Goal: Task Accomplishment & Management: Manage account settings

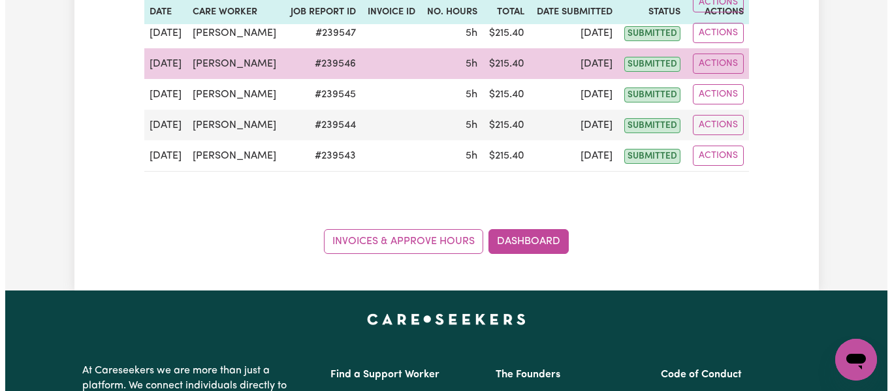
scroll to position [588, 0]
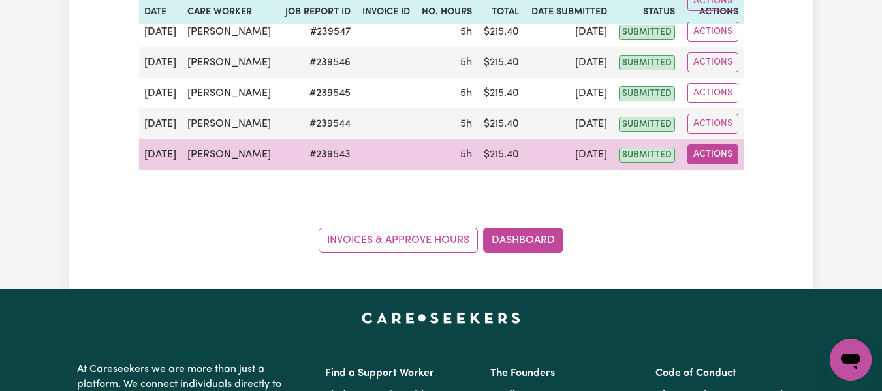
click at [708, 157] on button "Actions" at bounding box center [713, 154] width 51 height 20
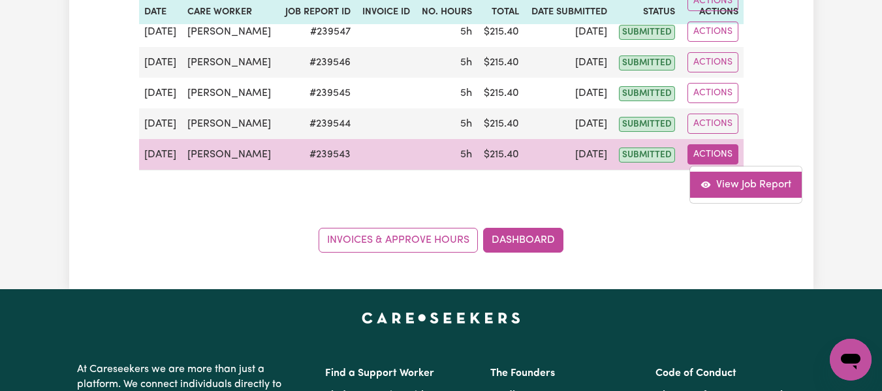
click at [721, 183] on link "View Job Report" at bounding box center [746, 185] width 112 height 26
select select "pm"
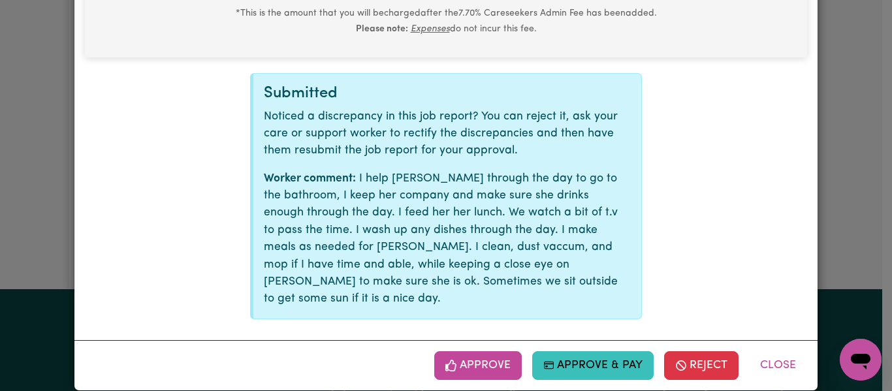
scroll to position [720, 0]
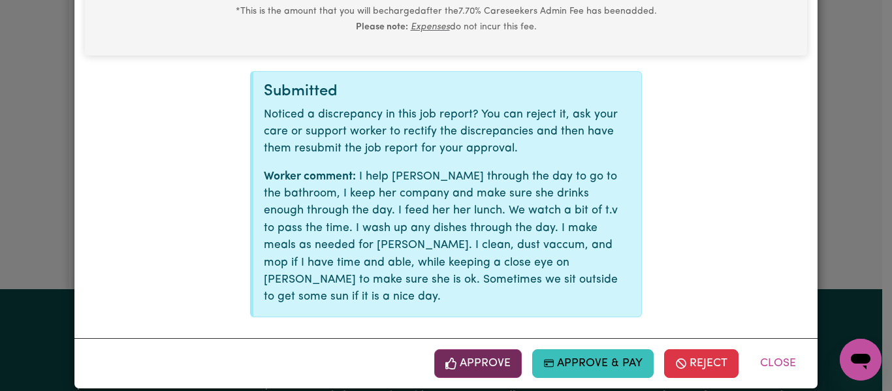
click at [471, 349] on button "Approve" at bounding box center [478, 363] width 88 height 29
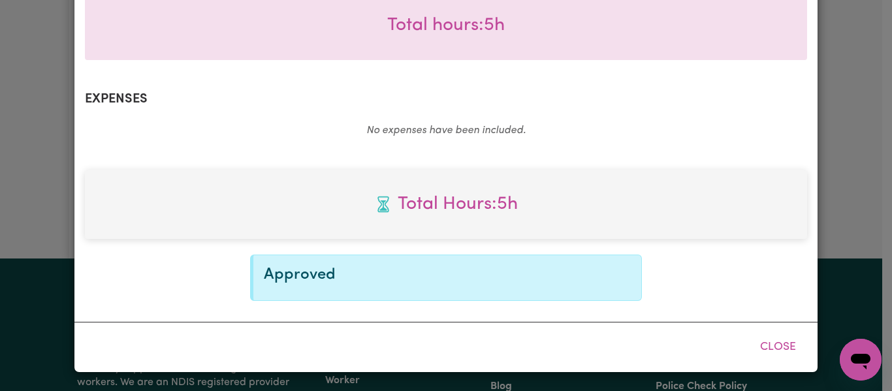
scroll to position [406, 0]
click at [765, 343] on button "Close" at bounding box center [778, 347] width 58 height 29
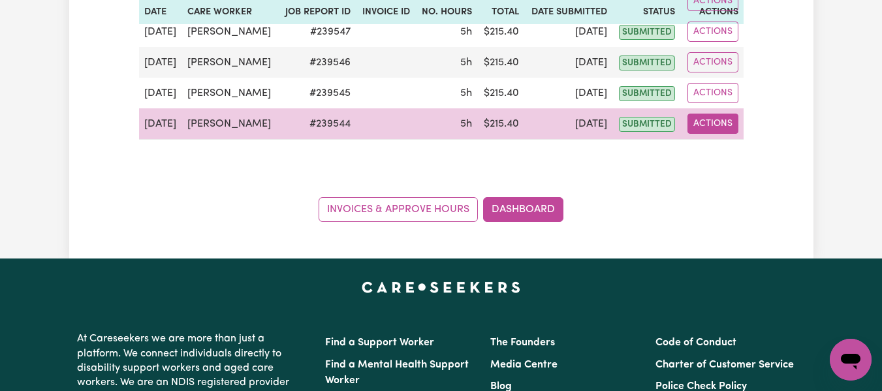
click at [703, 123] on button "Actions" at bounding box center [713, 124] width 51 height 20
click at [716, 149] on link "View Job Report" at bounding box center [746, 154] width 112 height 26
select select "pm"
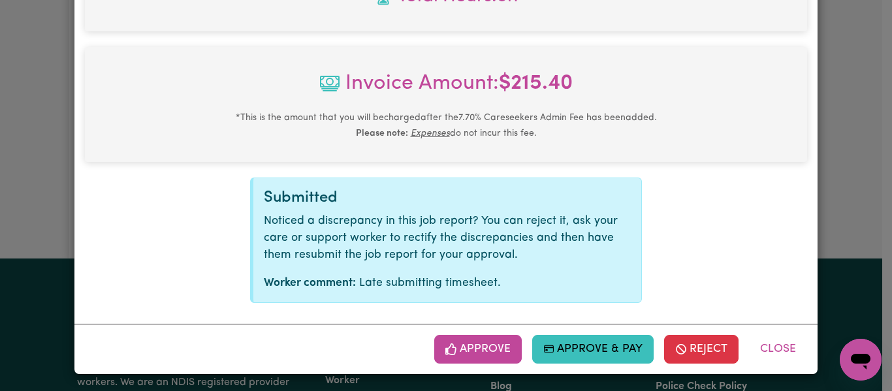
scroll to position [616, 0]
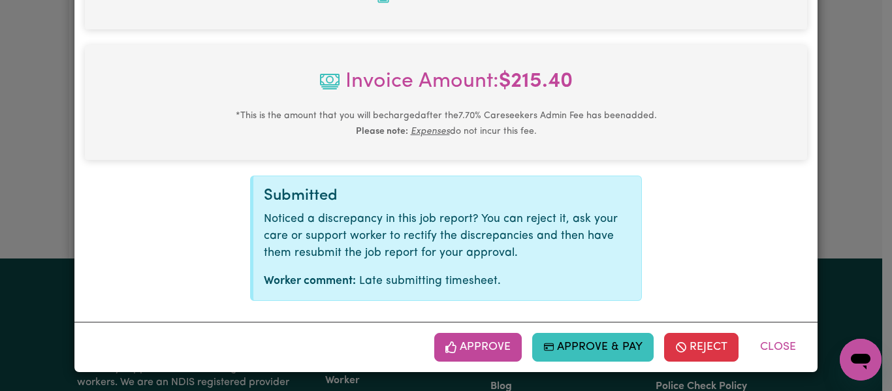
click at [460, 347] on button "Approve" at bounding box center [478, 347] width 88 height 29
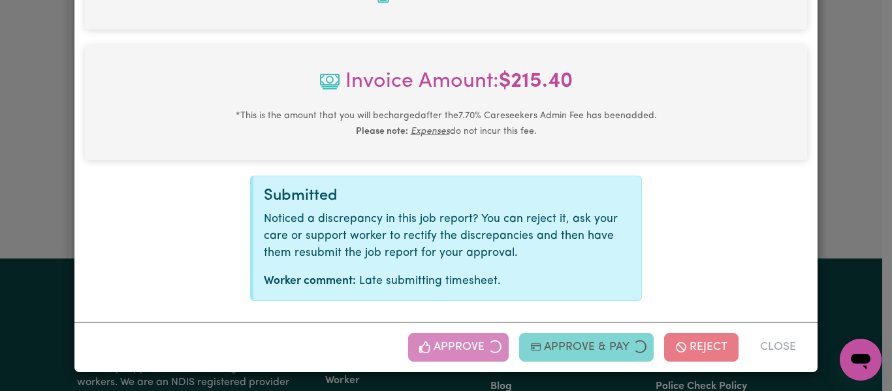
scroll to position [406, 0]
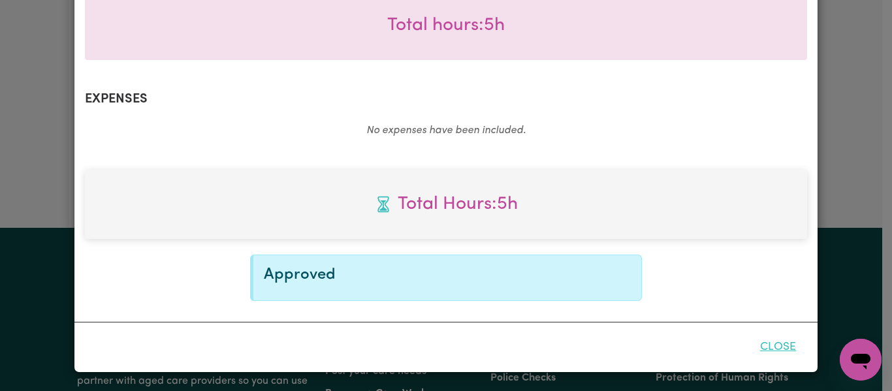
click at [773, 341] on button "Close" at bounding box center [778, 347] width 58 height 29
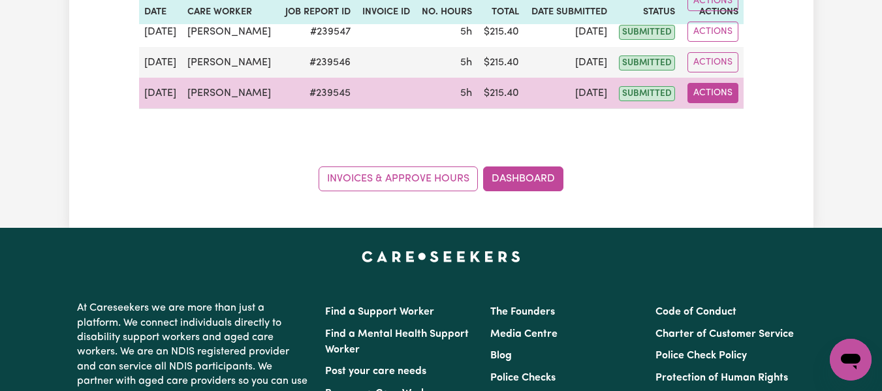
click at [710, 92] on button "Actions" at bounding box center [713, 93] width 51 height 20
click at [727, 119] on link "View Job Report" at bounding box center [746, 123] width 112 height 26
select select "pm"
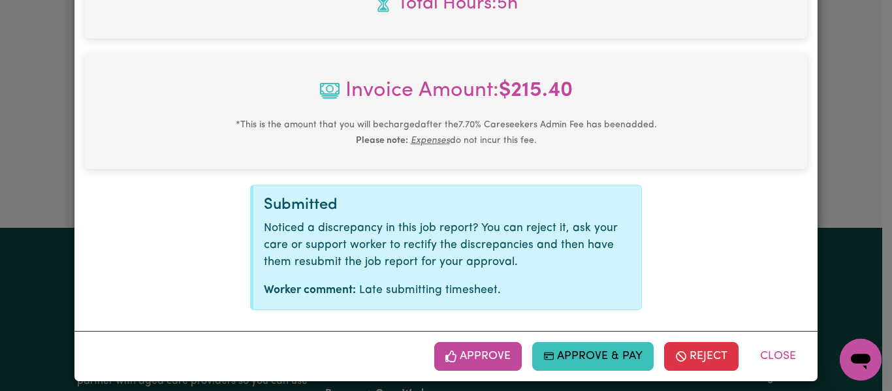
scroll to position [616, 0]
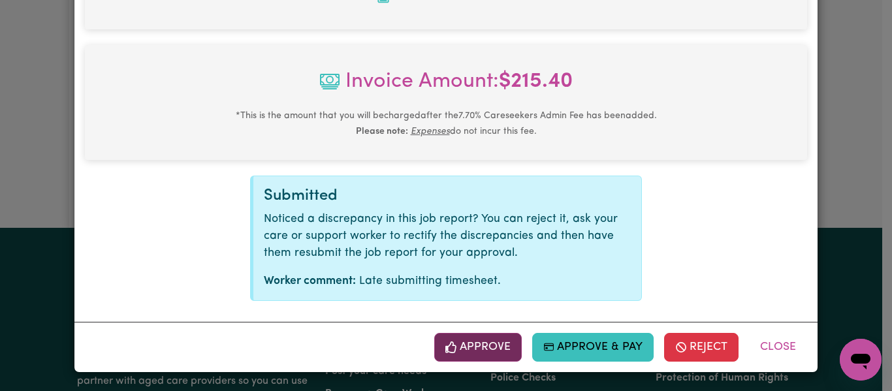
click at [480, 342] on button "Approve" at bounding box center [478, 347] width 88 height 29
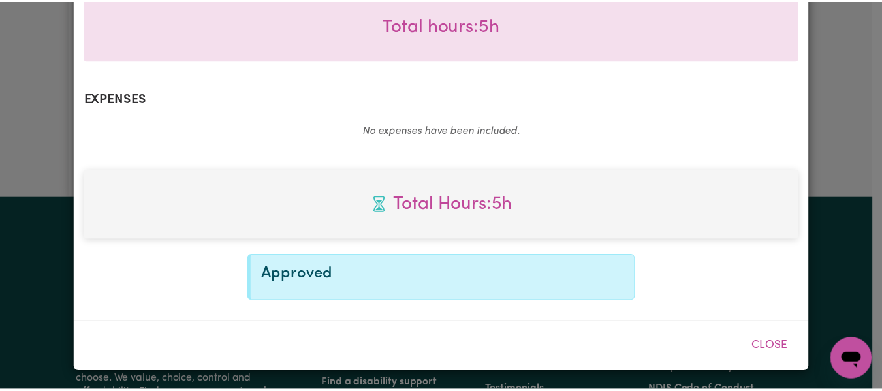
scroll to position [406, 0]
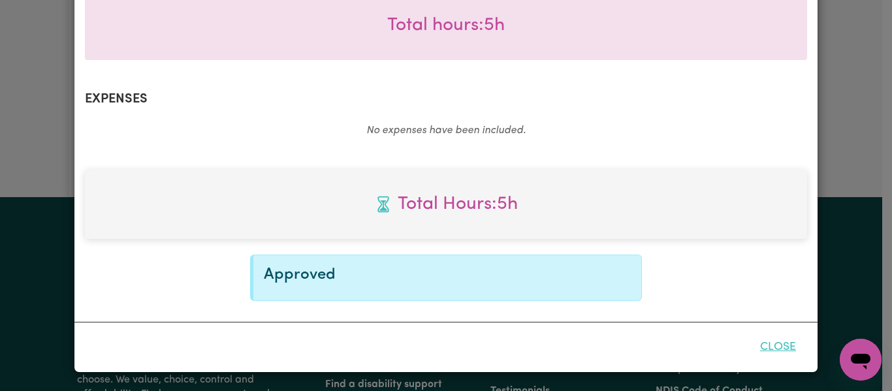
click at [778, 347] on button "Close" at bounding box center [778, 347] width 58 height 29
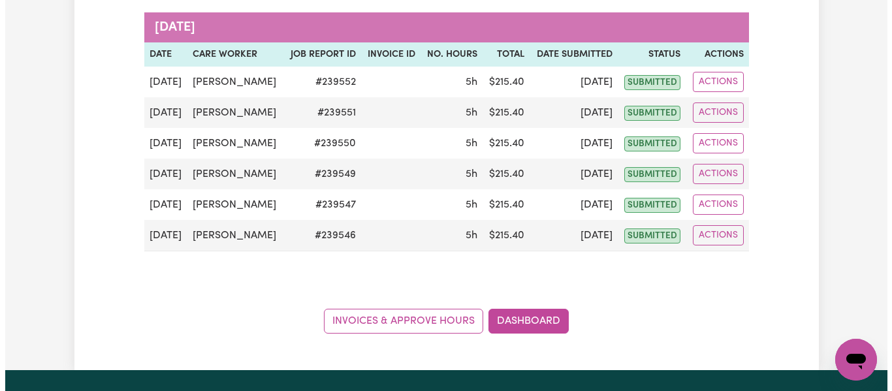
scroll to position [392, 0]
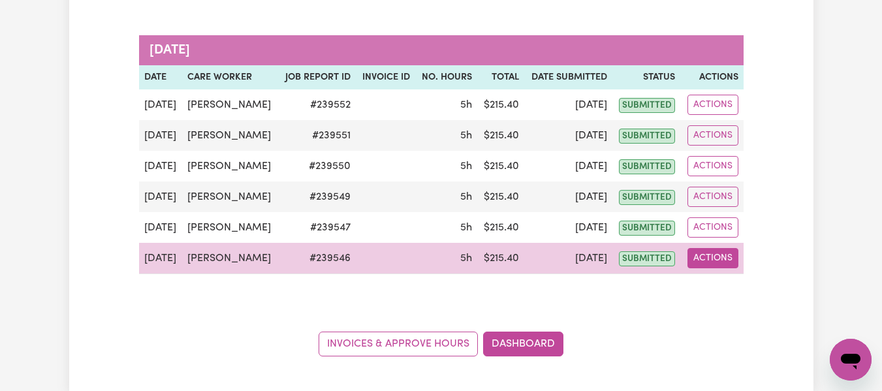
click at [703, 260] on button "Actions" at bounding box center [713, 258] width 51 height 20
click at [729, 286] on link "View Job Report" at bounding box center [746, 289] width 112 height 26
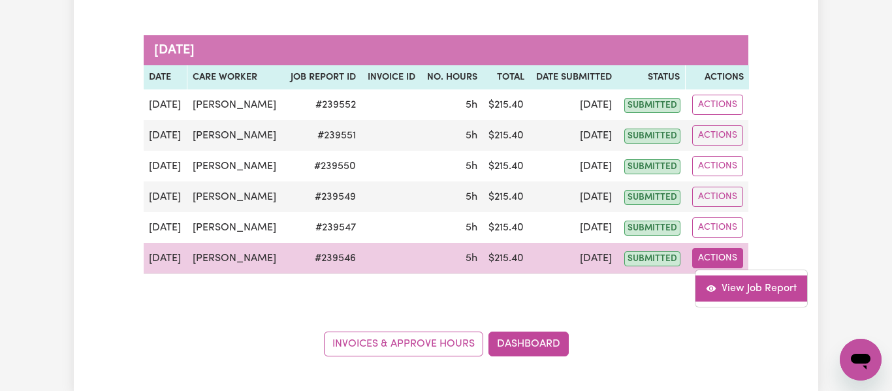
select select "pm"
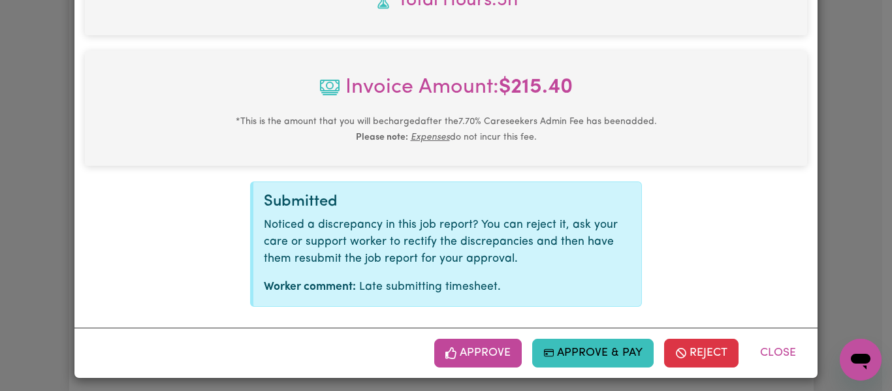
scroll to position [616, 0]
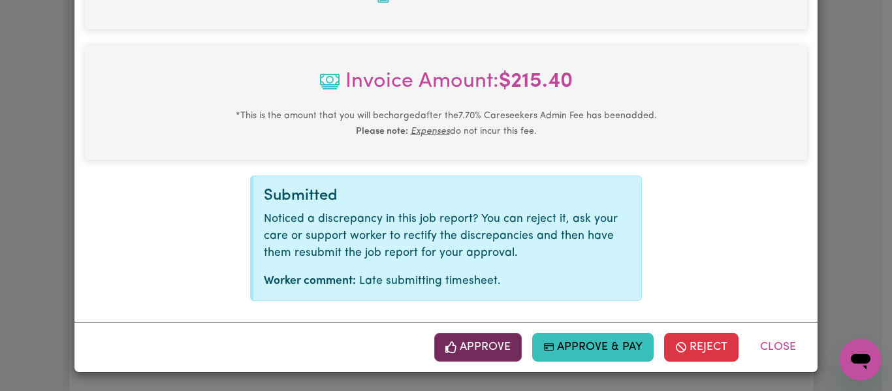
click at [503, 344] on button "Approve" at bounding box center [478, 347] width 88 height 29
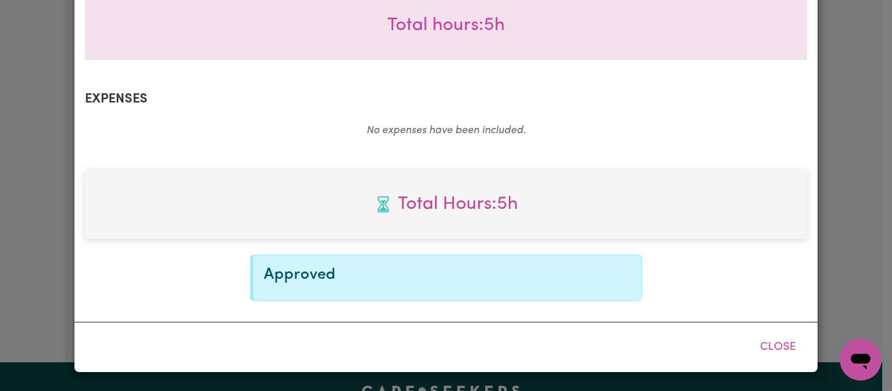
scroll to position [406, 0]
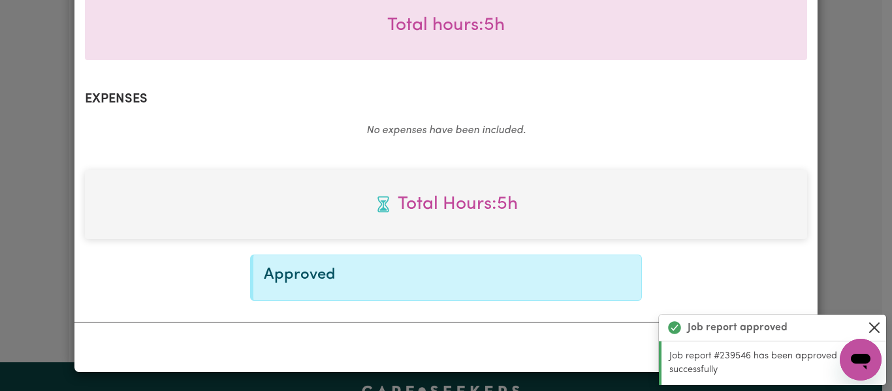
click at [874, 324] on button "Close" at bounding box center [875, 328] width 16 height 16
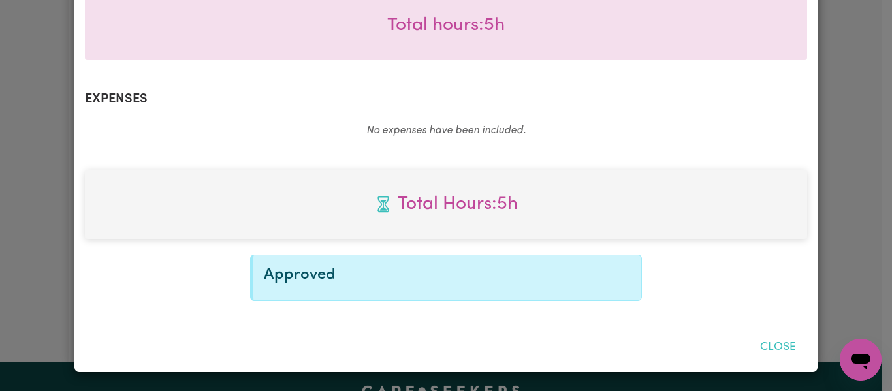
click at [776, 345] on button "Close" at bounding box center [778, 347] width 58 height 29
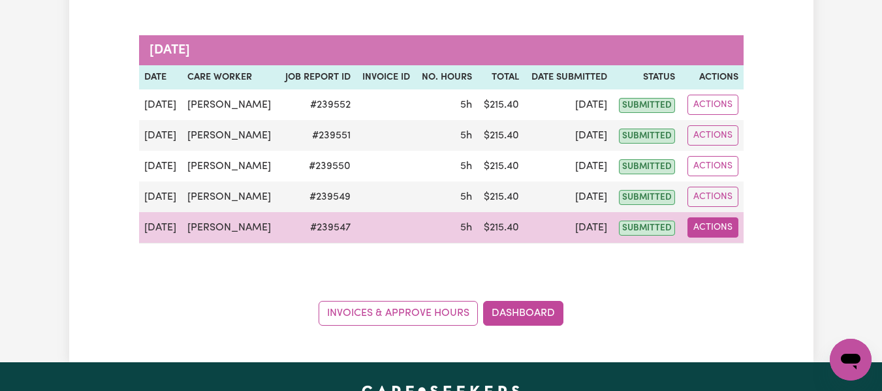
click at [719, 225] on button "Actions" at bounding box center [713, 227] width 51 height 20
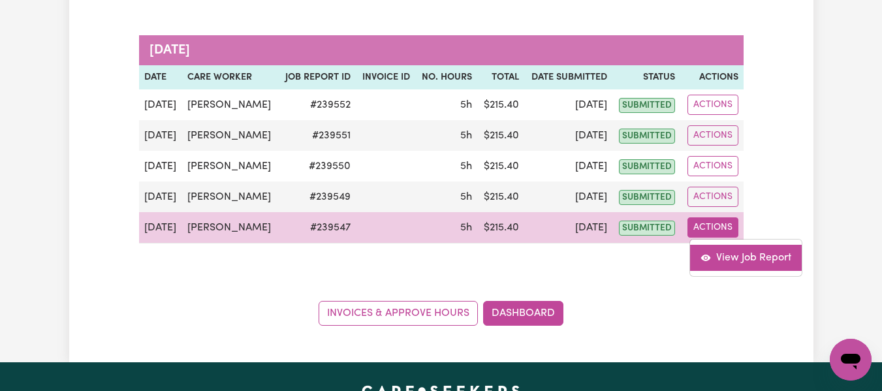
click at [724, 261] on link "View Job Report" at bounding box center [746, 258] width 112 height 26
select select "pm"
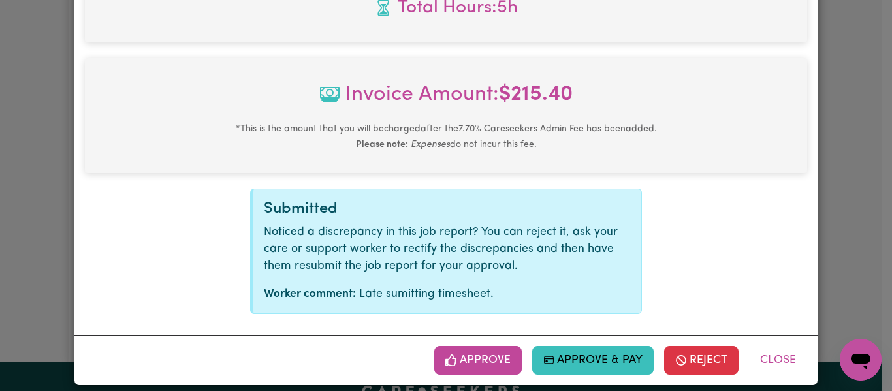
scroll to position [616, 0]
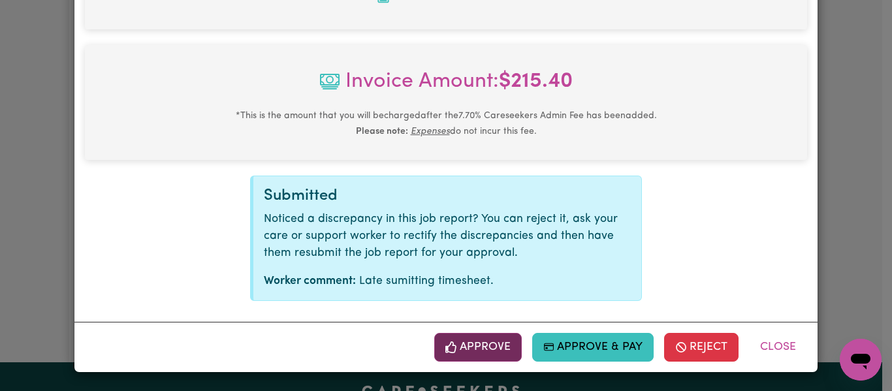
click at [493, 341] on button "Approve" at bounding box center [478, 347] width 88 height 29
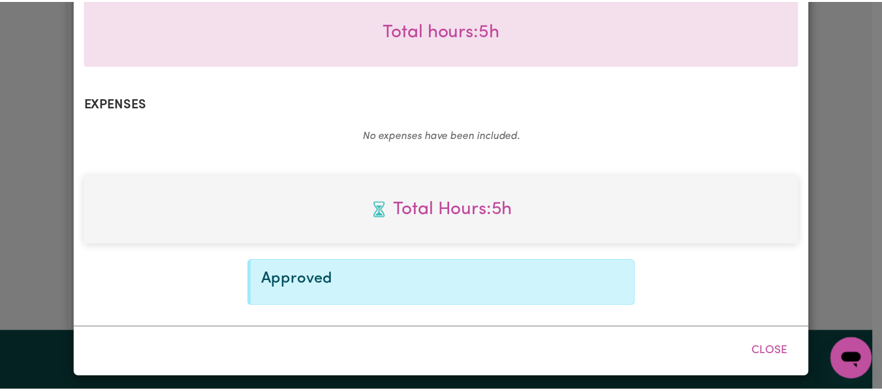
scroll to position [406, 0]
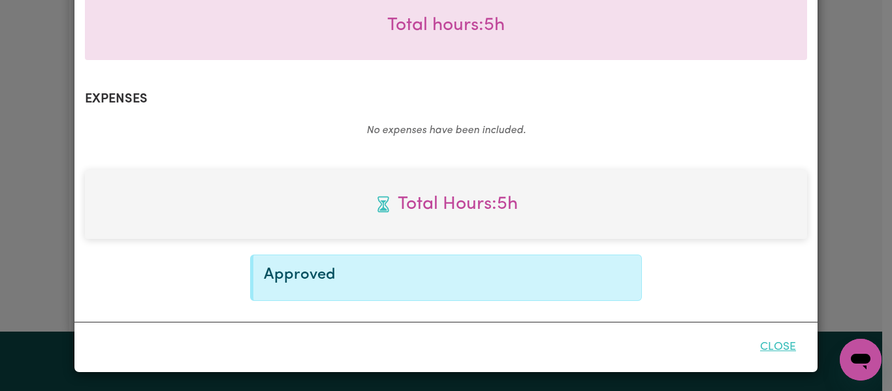
click at [767, 349] on button "Close" at bounding box center [778, 347] width 58 height 29
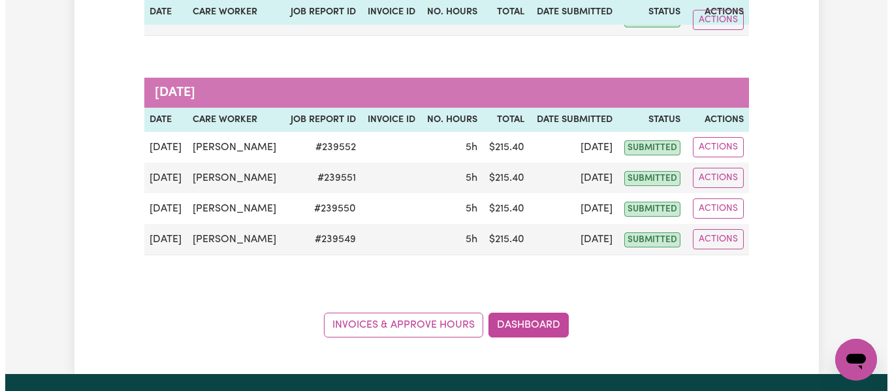
scroll to position [327, 0]
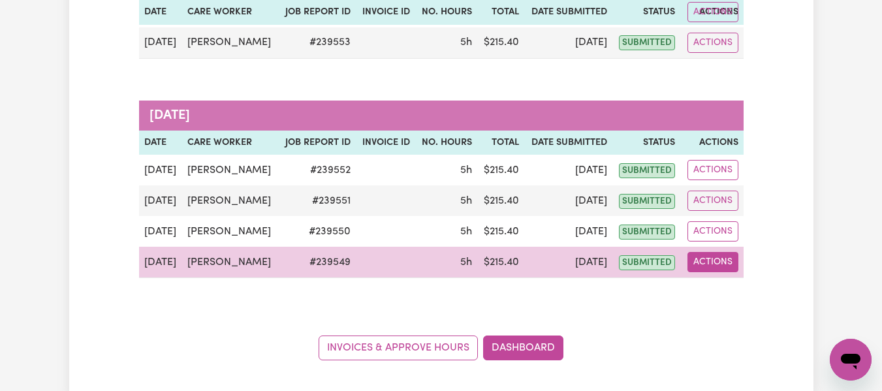
click at [712, 260] on button "Actions" at bounding box center [713, 262] width 51 height 20
click at [725, 292] on link "View Job Report" at bounding box center [746, 293] width 112 height 26
select select "pm"
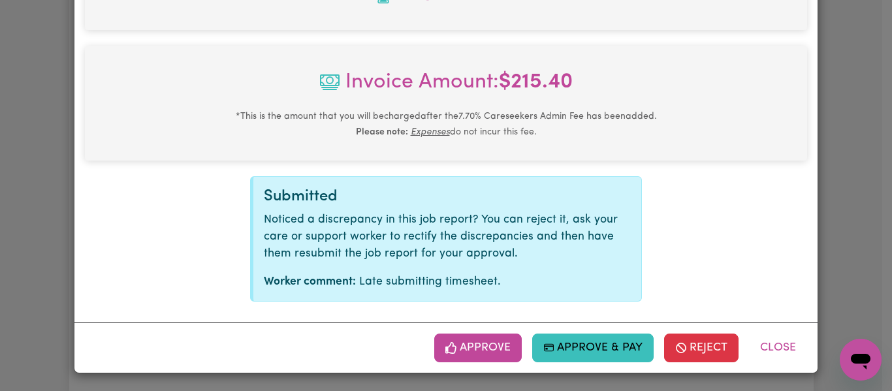
scroll to position [616, 0]
click at [479, 345] on button "Approve" at bounding box center [478, 347] width 88 height 29
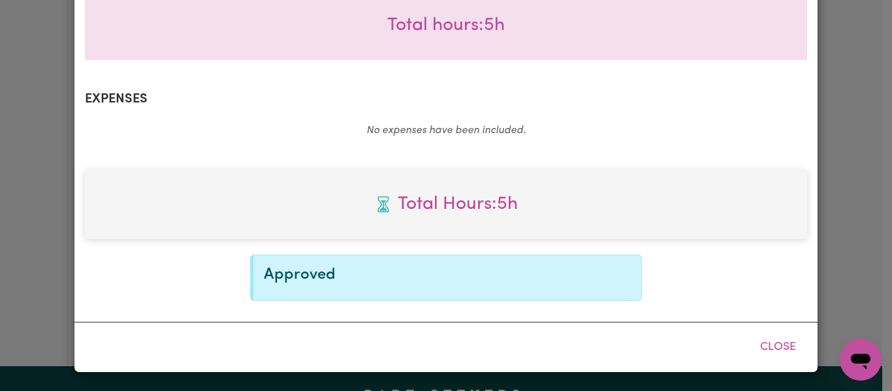
scroll to position [406, 0]
click at [765, 348] on button "Close" at bounding box center [778, 347] width 58 height 29
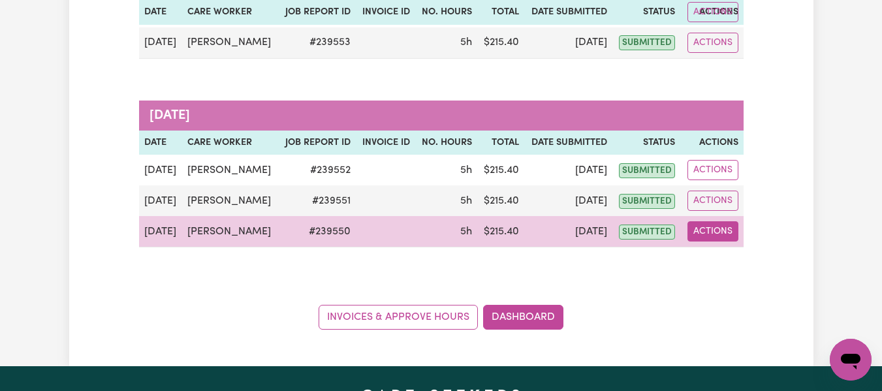
click at [709, 234] on button "Actions" at bounding box center [713, 231] width 51 height 20
click at [740, 261] on link "View Job Report" at bounding box center [746, 262] width 112 height 26
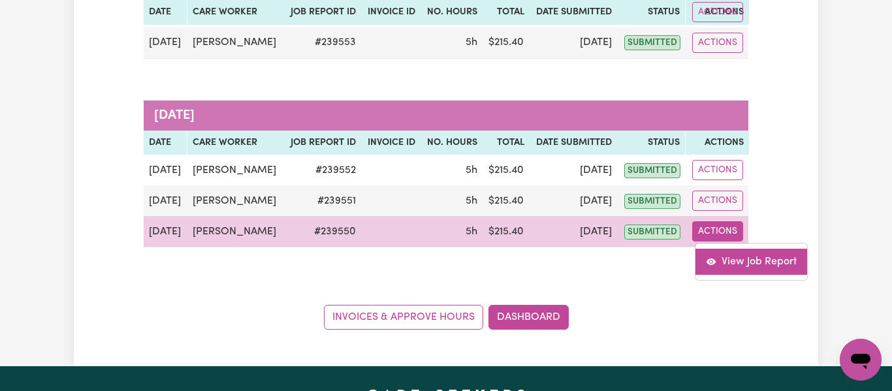
select select "pm"
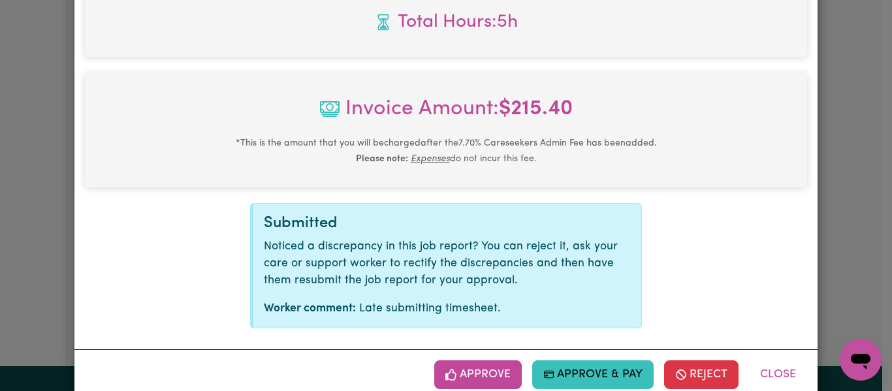
scroll to position [616, 0]
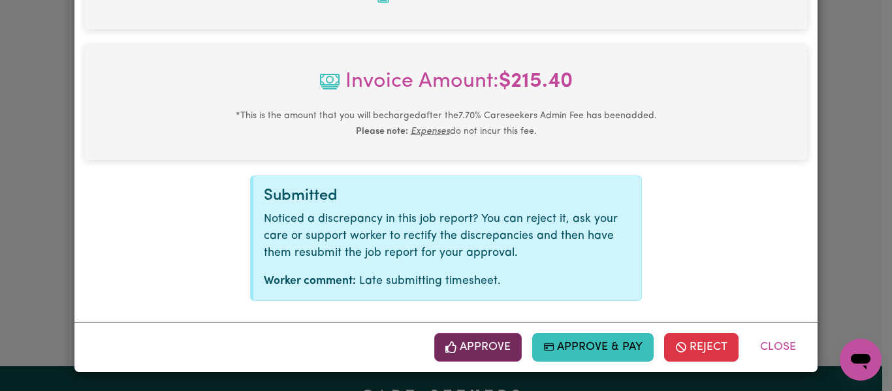
click at [459, 349] on button "Approve" at bounding box center [478, 347] width 88 height 29
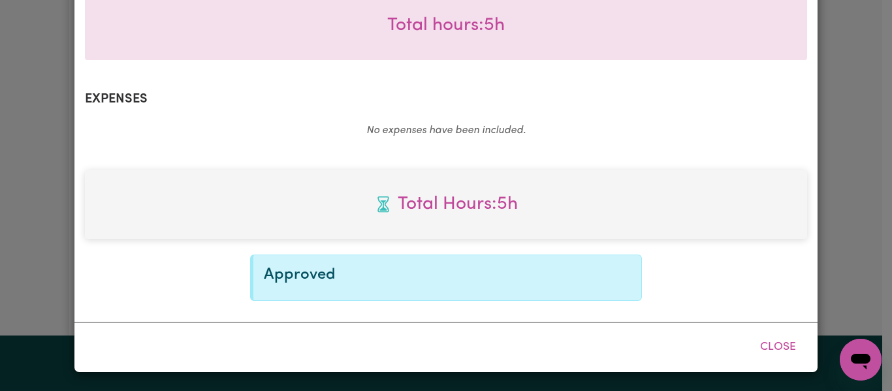
scroll to position [406, 0]
click at [780, 348] on button "Close" at bounding box center [778, 347] width 58 height 29
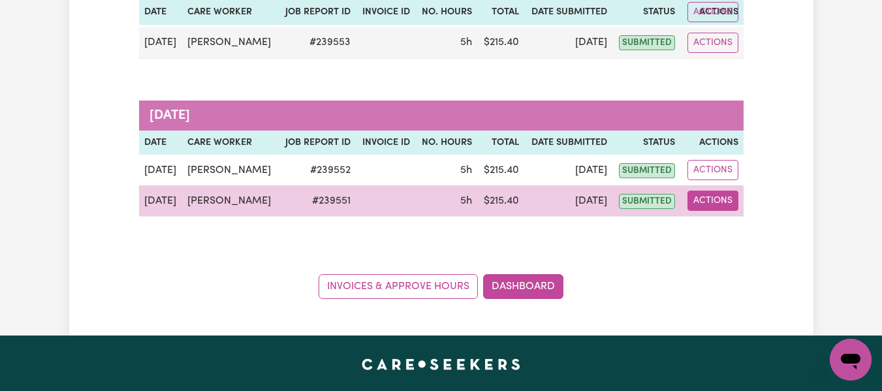
click at [708, 201] on button "Actions" at bounding box center [713, 201] width 51 height 20
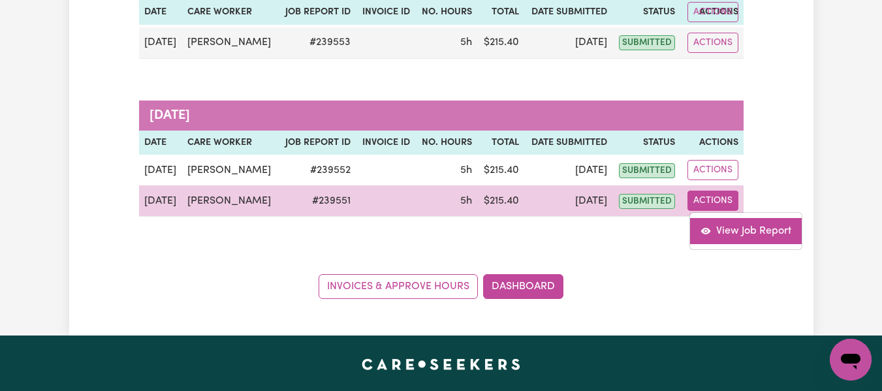
click at [716, 227] on link "View Job Report" at bounding box center [746, 231] width 112 height 26
select select "pm"
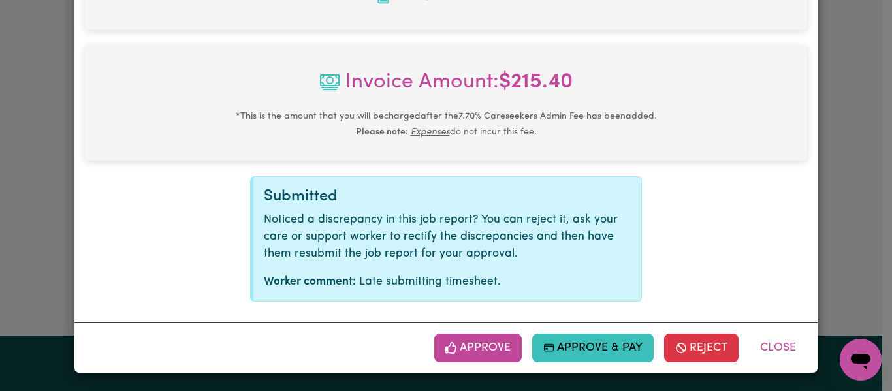
scroll to position [616, 0]
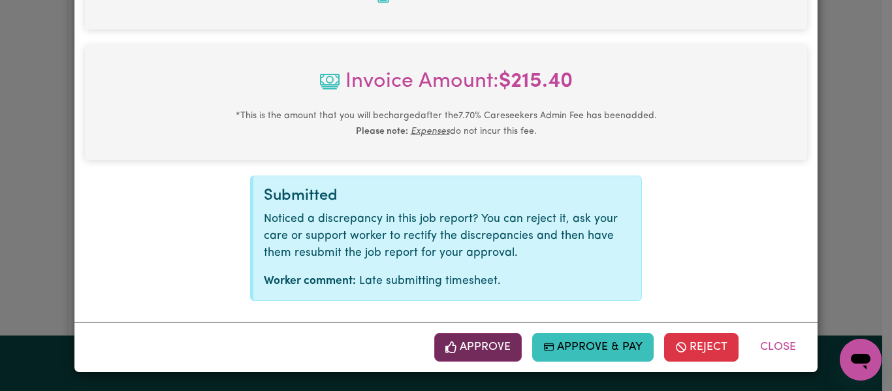
click at [500, 342] on button "Approve" at bounding box center [478, 347] width 88 height 29
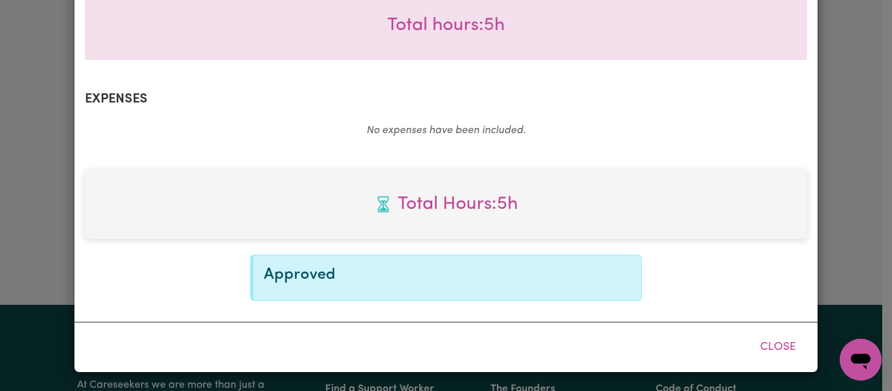
scroll to position [406, 0]
click at [773, 344] on button "Close" at bounding box center [778, 347] width 58 height 29
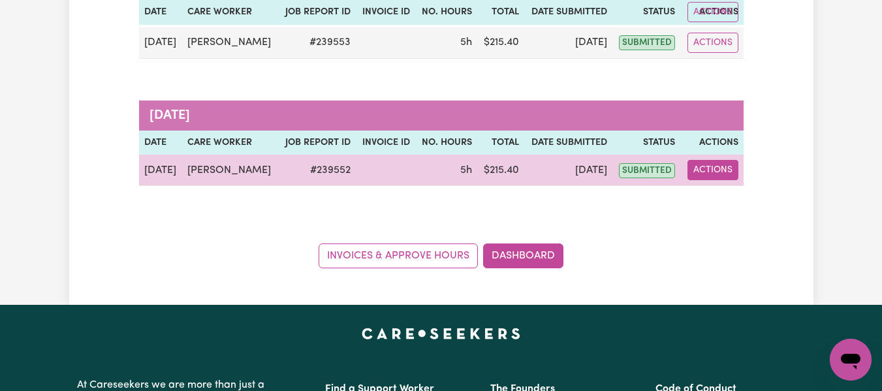
click at [716, 169] on button "Actions" at bounding box center [713, 170] width 51 height 20
click at [729, 199] on link "View Job Report" at bounding box center [746, 200] width 112 height 26
select select "pm"
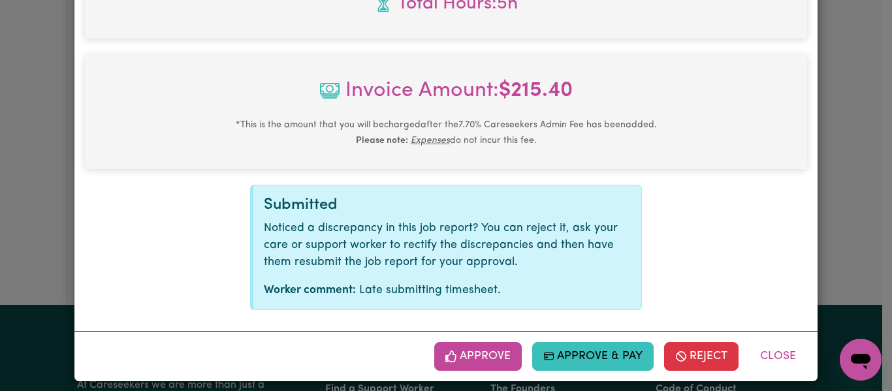
scroll to position [616, 0]
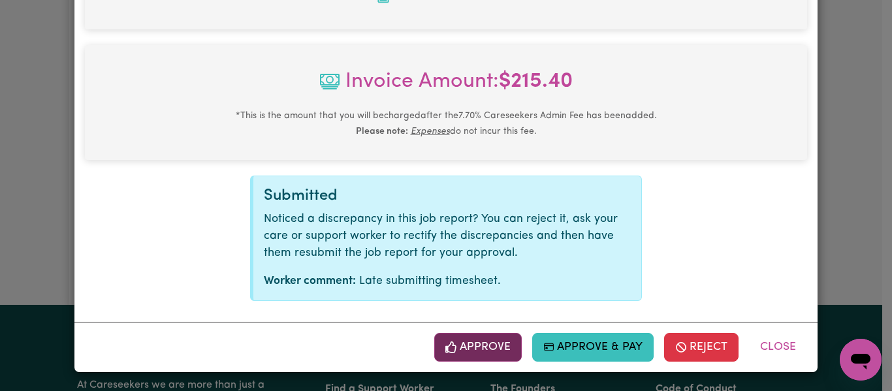
click at [459, 348] on button "Approve" at bounding box center [478, 347] width 88 height 29
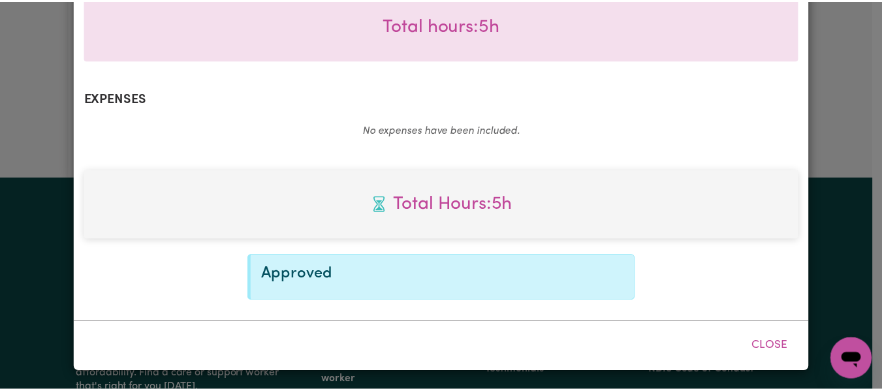
scroll to position [406, 0]
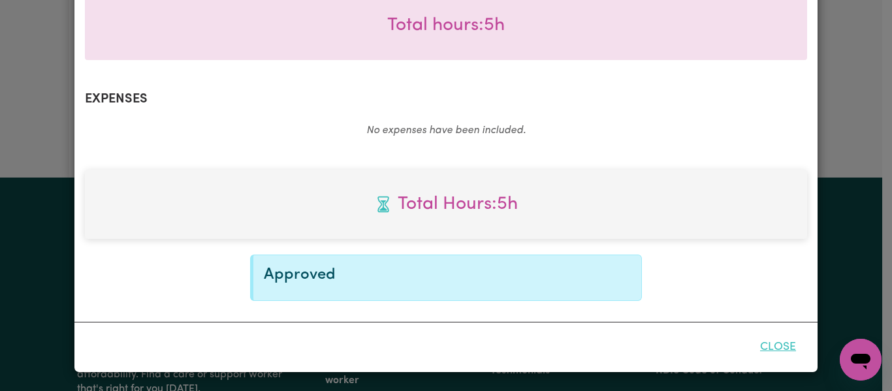
click at [772, 344] on button "Close" at bounding box center [778, 347] width 58 height 29
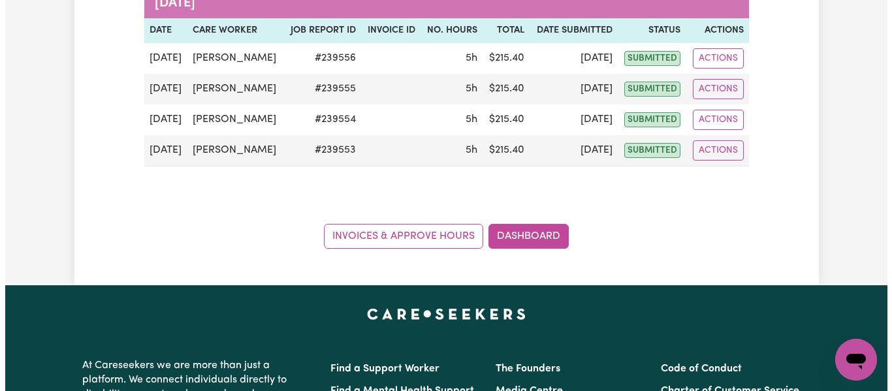
scroll to position [196, 0]
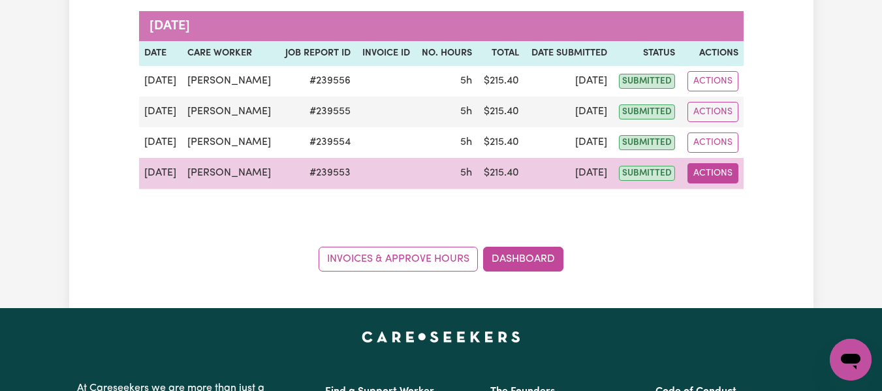
click at [710, 169] on button "Actions" at bounding box center [713, 173] width 51 height 20
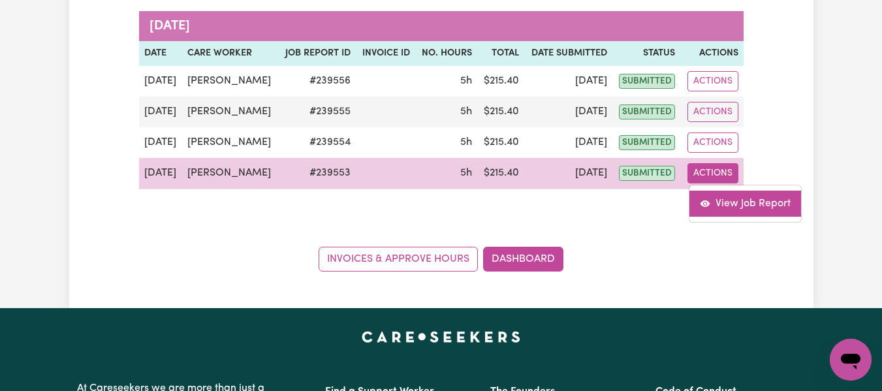
click at [735, 204] on link "View Job Report" at bounding box center [746, 204] width 112 height 26
select select "pm"
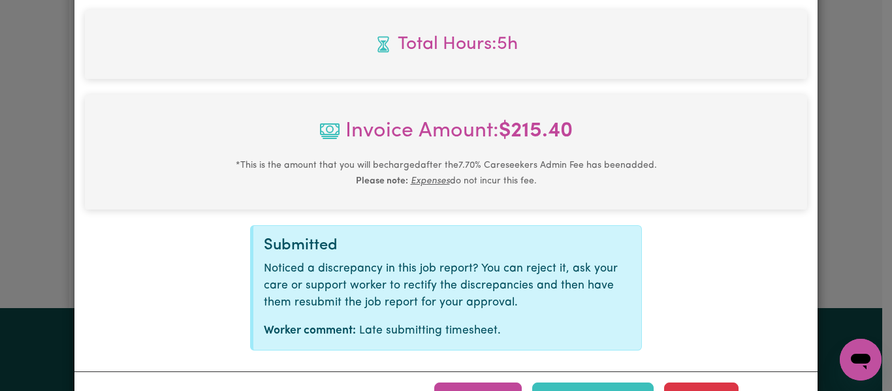
scroll to position [616, 0]
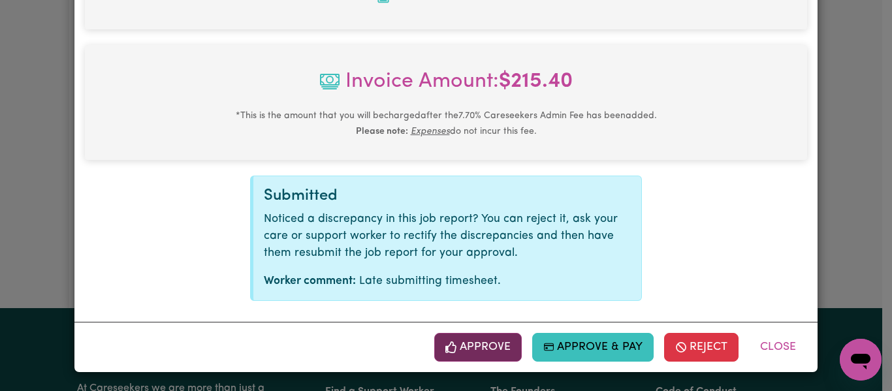
click at [449, 346] on icon "button" at bounding box center [451, 348] width 12 height 12
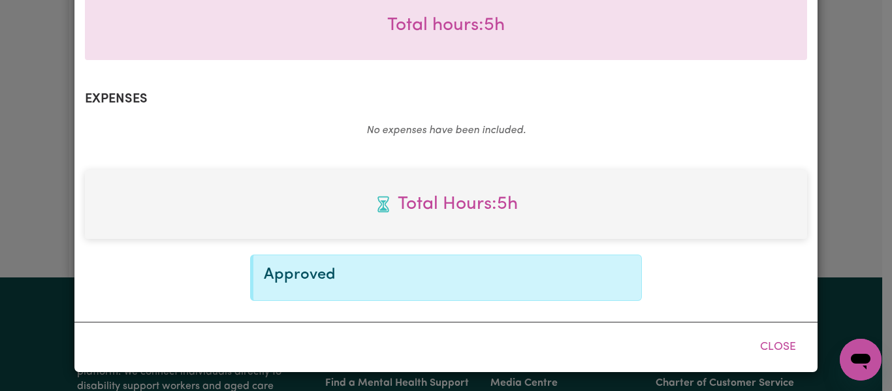
scroll to position [406, 0]
click at [768, 345] on button "Close" at bounding box center [778, 347] width 58 height 29
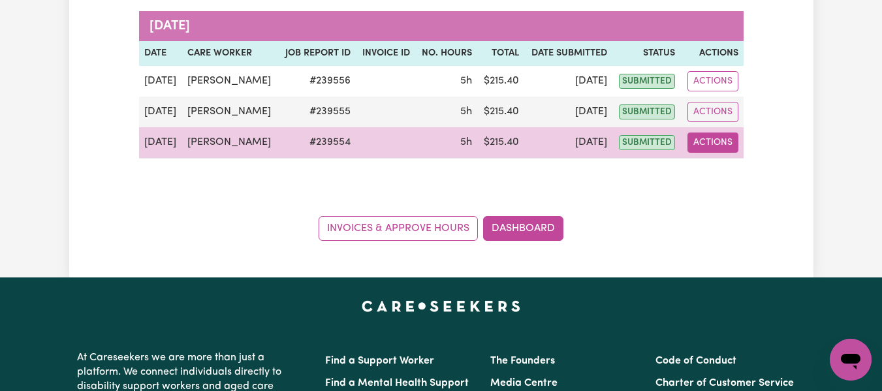
click at [720, 145] on button "Actions" at bounding box center [713, 143] width 51 height 20
click at [726, 175] on link "View Job Report" at bounding box center [746, 173] width 112 height 26
select select "pm"
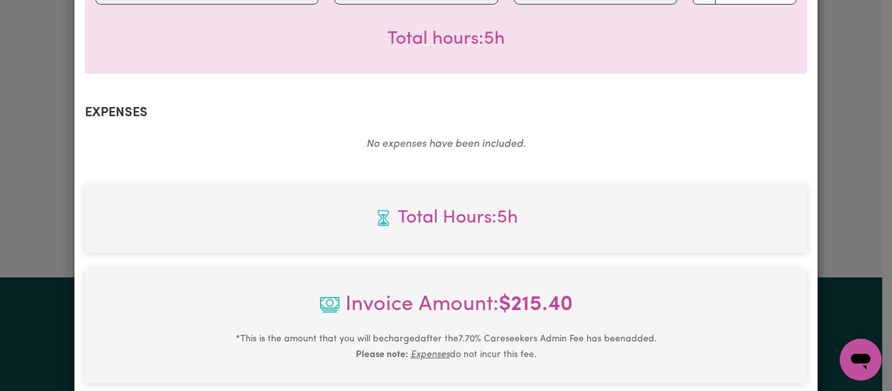
scroll to position [616, 0]
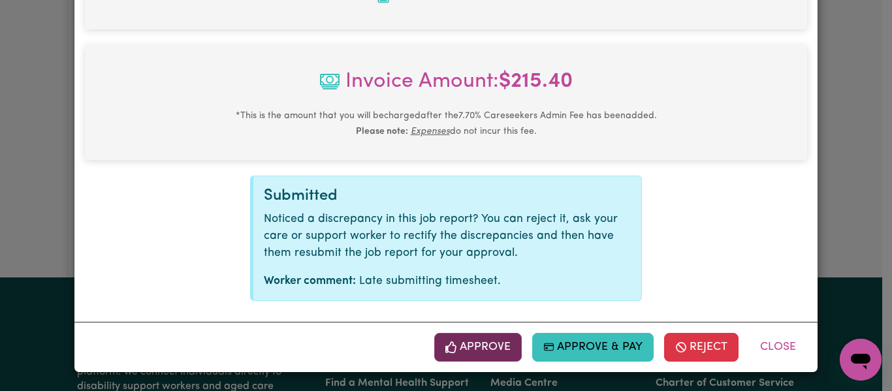
click at [462, 345] on button "Approve" at bounding box center [478, 347] width 88 height 29
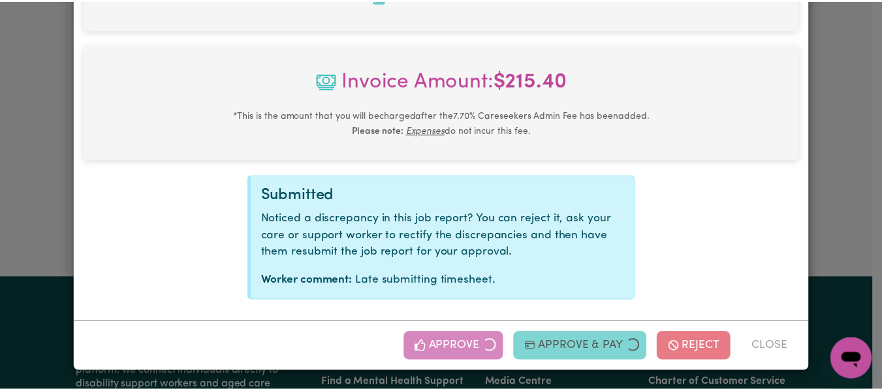
scroll to position [406, 0]
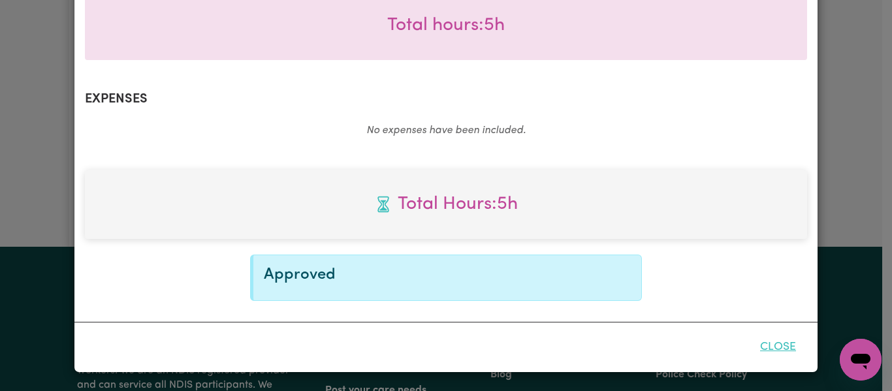
click at [762, 347] on button "Close" at bounding box center [778, 347] width 58 height 29
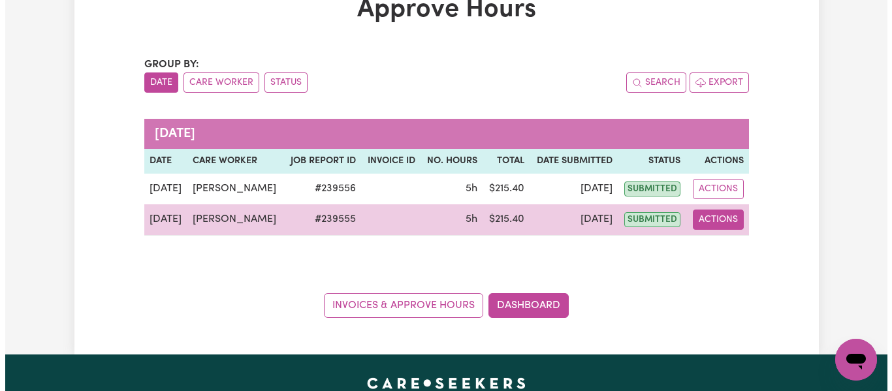
scroll to position [65, 0]
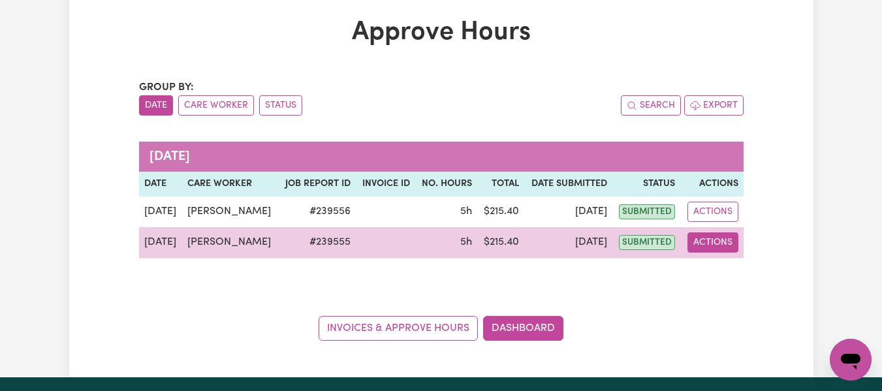
click at [704, 244] on button "Actions" at bounding box center [713, 242] width 51 height 20
click at [729, 268] on link "View Job Report" at bounding box center [746, 273] width 112 height 26
select select "pm"
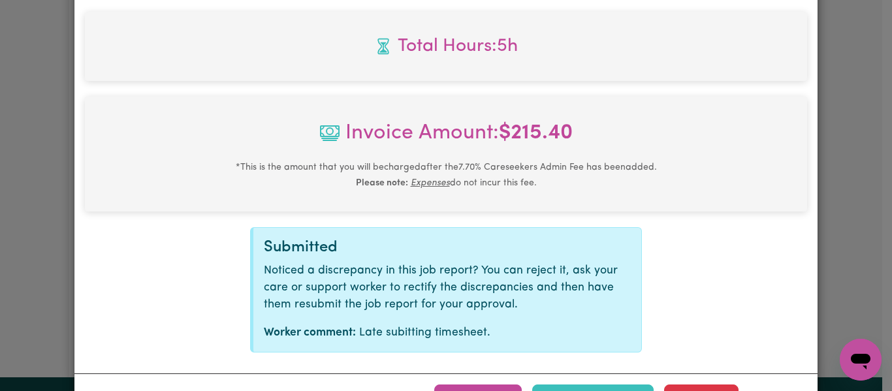
scroll to position [616, 0]
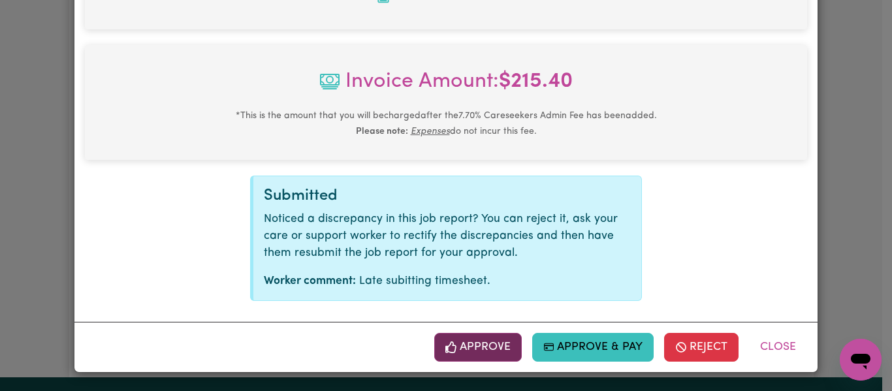
click at [466, 347] on button "Approve" at bounding box center [478, 347] width 88 height 29
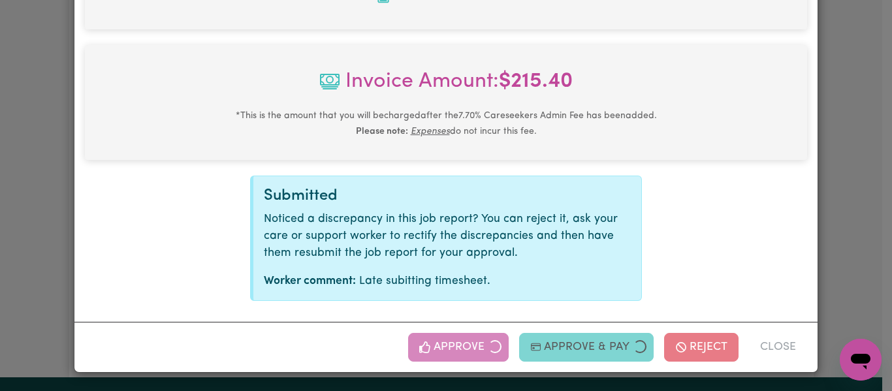
scroll to position [406, 0]
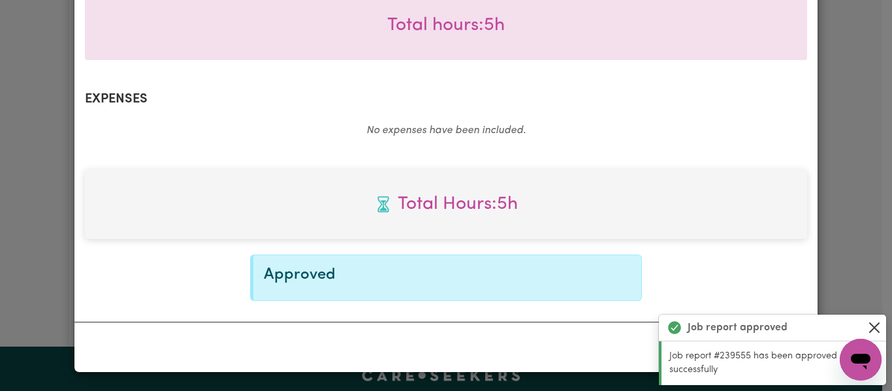
click at [874, 327] on button "Close" at bounding box center [875, 328] width 16 height 16
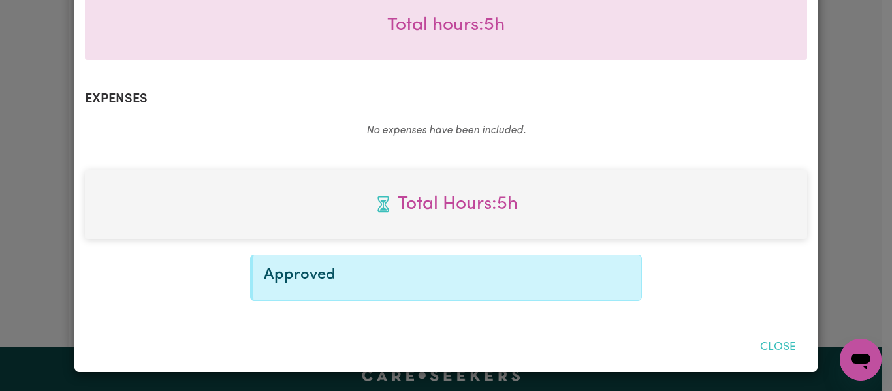
click at [767, 345] on button "Close" at bounding box center [778, 347] width 58 height 29
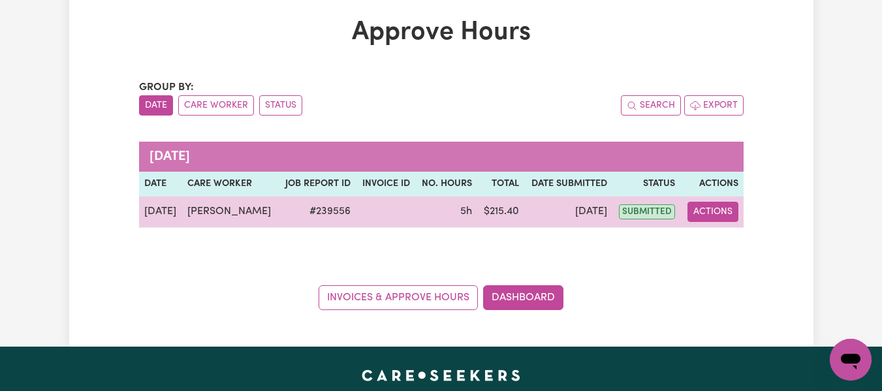
click at [712, 214] on button "Actions" at bounding box center [713, 212] width 51 height 20
click at [745, 239] on link "View Job Report" at bounding box center [746, 242] width 112 height 26
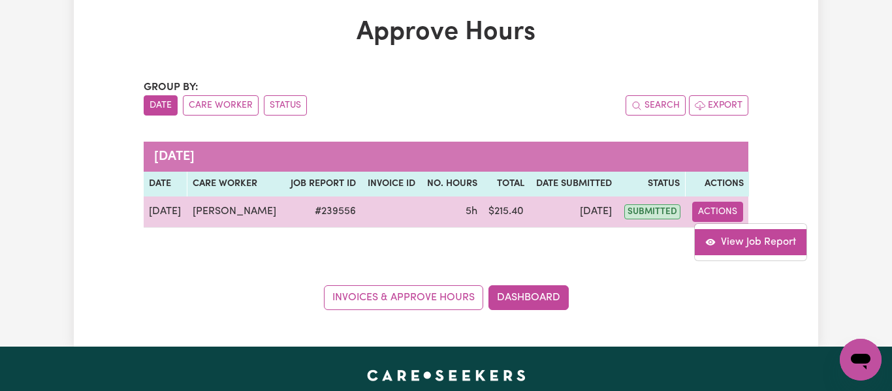
select select "pm"
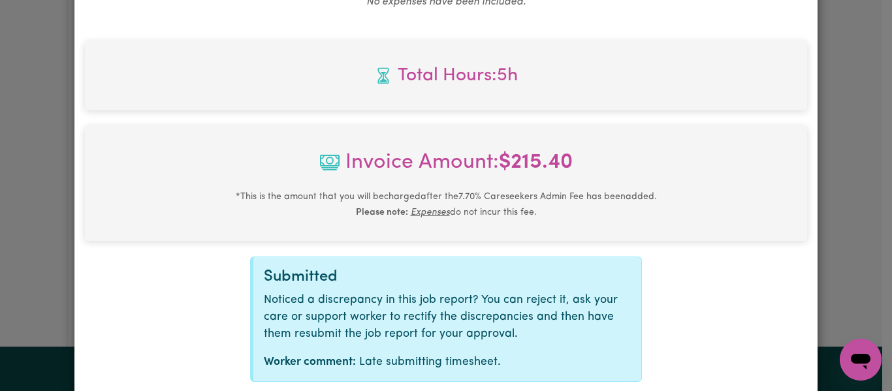
scroll to position [616, 0]
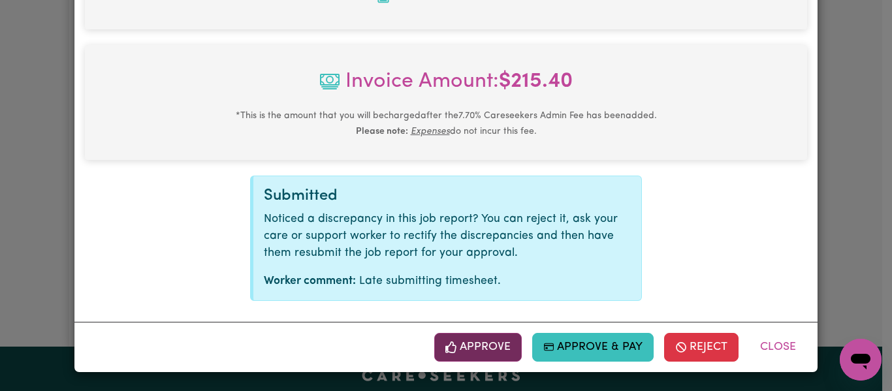
click at [470, 343] on button "Approve" at bounding box center [478, 347] width 88 height 29
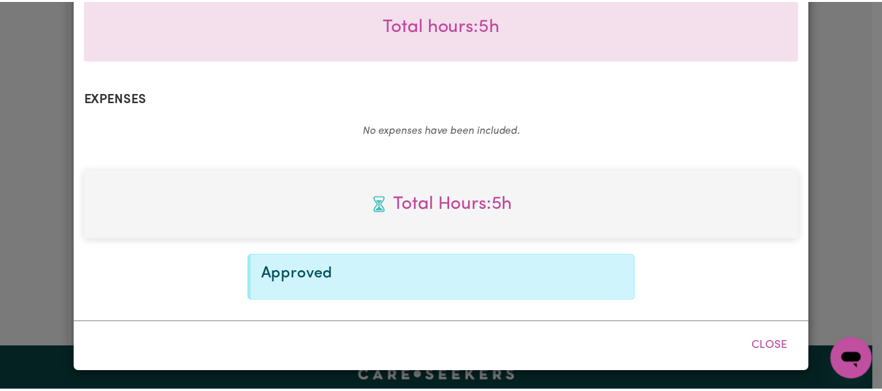
scroll to position [406, 0]
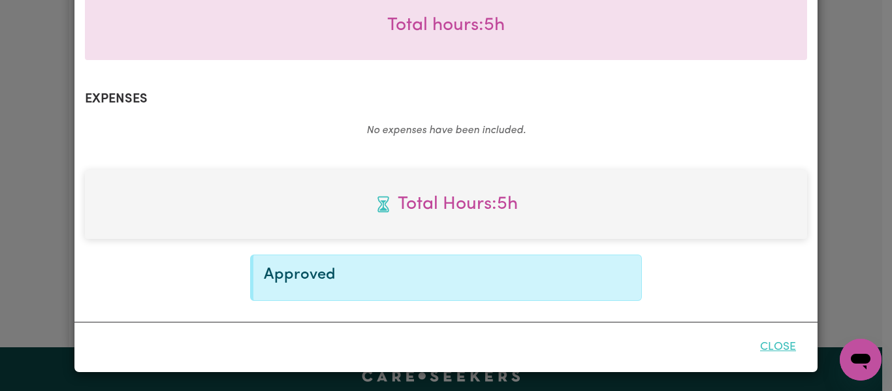
click at [785, 344] on button "Close" at bounding box center [778, 347] width 58 height 29
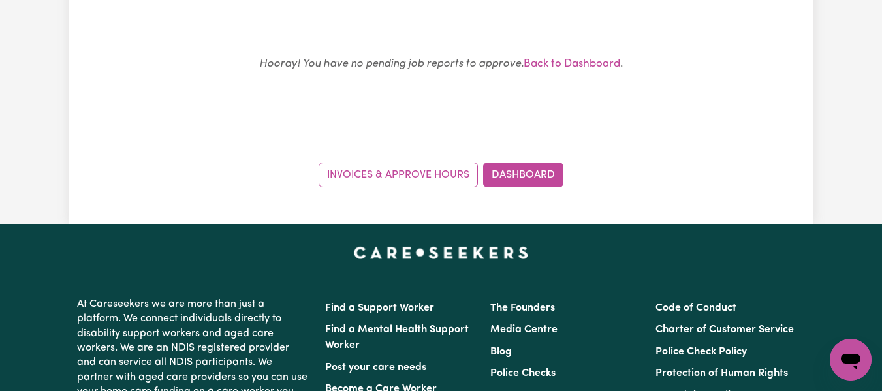
scroll to position [196, 0]
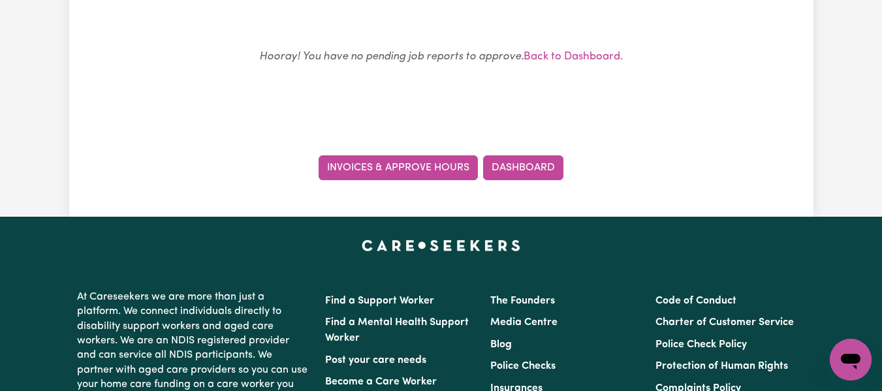
click at [451, 165] on link "Invoices & Approve Hours" at bounding box center [398, 167] width 159 height 25
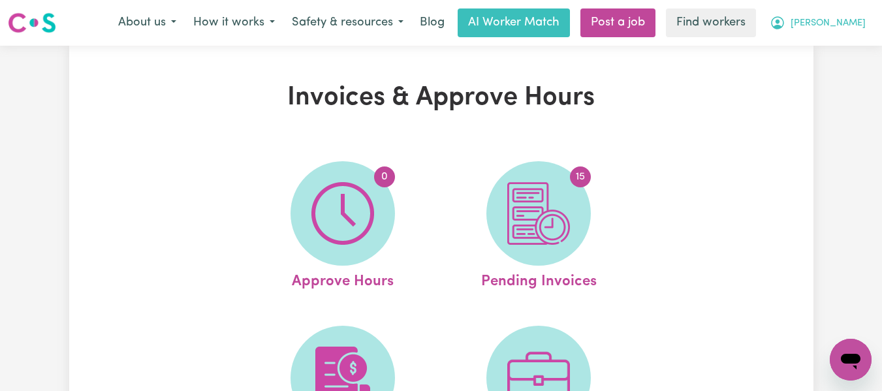
click at [846, 22] on span "[PERSON_NAME]" at bounding box center [828, 23] width 75 height 14
click at [814, 46] on link "My Dashboard" at bounding box center [822, 51] width 103 height 25
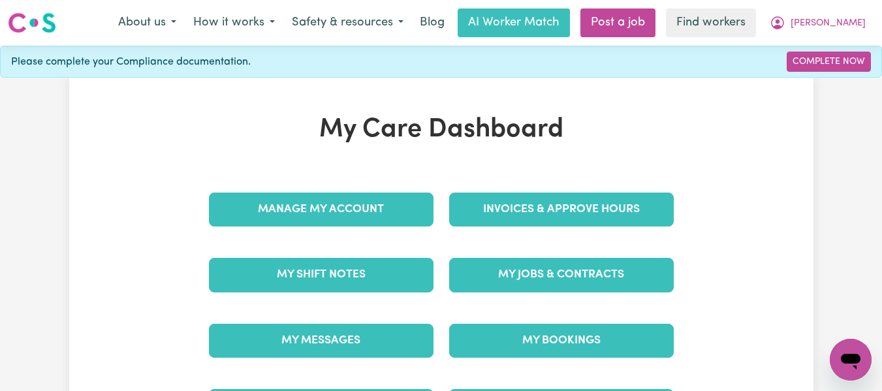
scroll to position [131, 0]
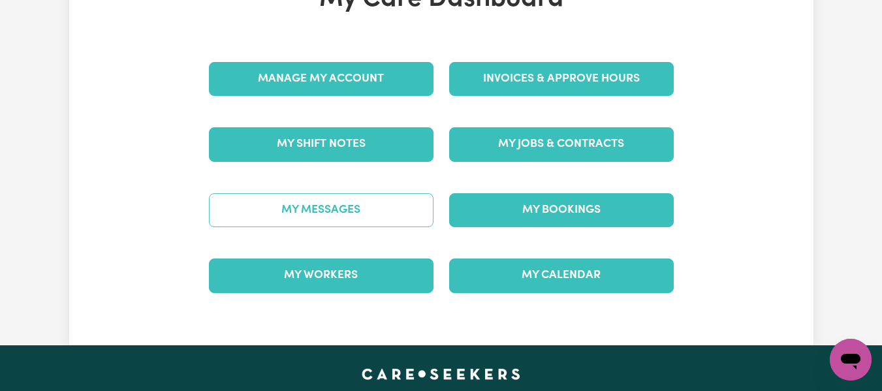
click at [304, 208] on link "My Messages" at bounding box center [321, 210] width 225 height 34
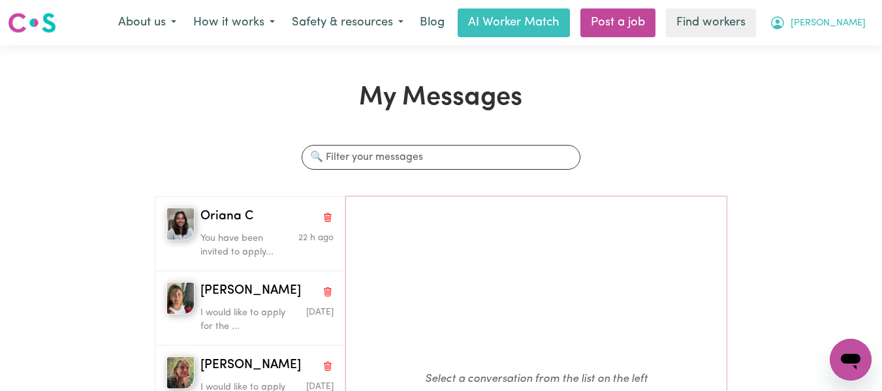
click at [846, 23] on span "[PERSON_NAME]" at bounding box center [828, 23] width 75 height 14
click at [824, 44] on link "My Dashboard" at bounding box center [822, 51] width 103 height 25
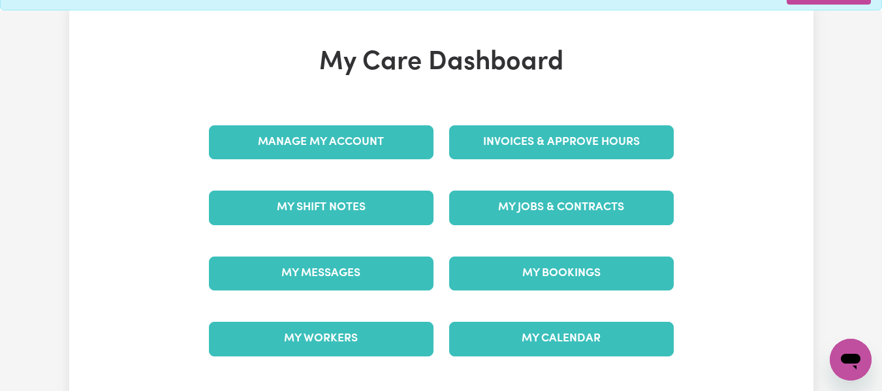
scroll to position [131, 0]
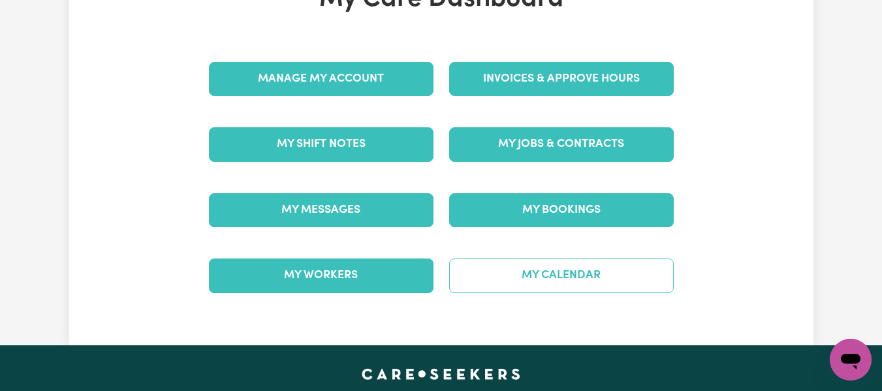
click at [539, 271] on link "My Calendar" at bounding box center [561, 276] width 225 height 34
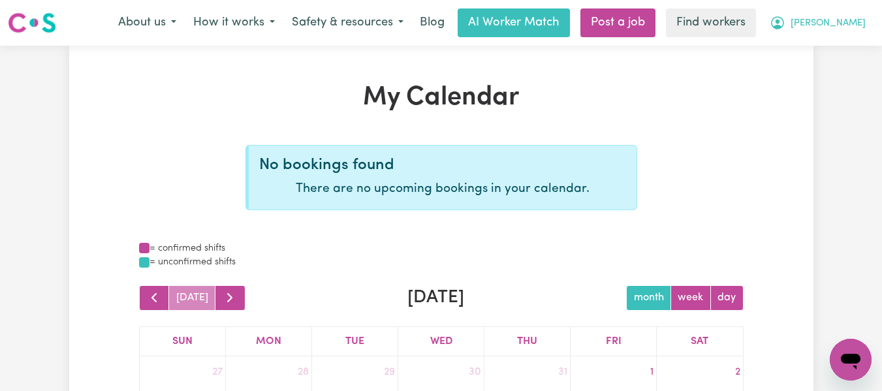
click at [850, 23] on span "[PERSON_NAME]" at bounding box center [828, 23] width 75 height 14
click at [821, 47] on link "My Dashboard" at bounding box center [822, 51] width 103 height 25
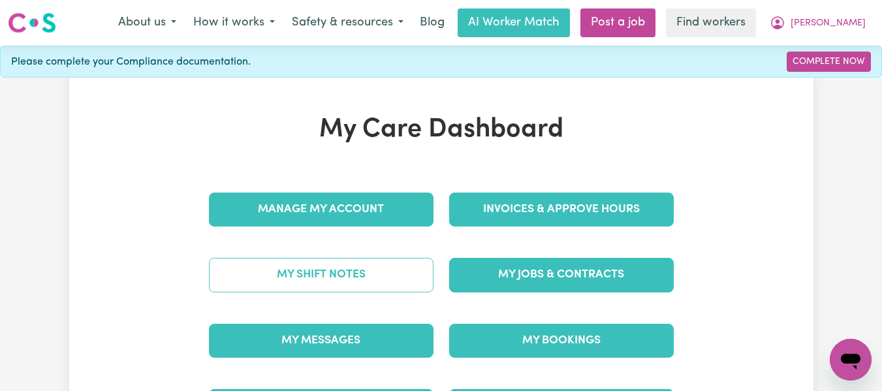
click at [297, 263] on link "My Shift Notes" at bounding box center [321, 275] width 225 height 34
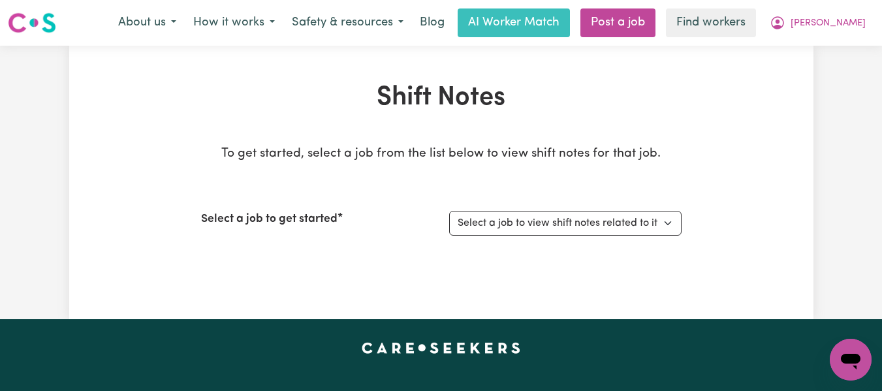
scroll to position [65, 0]
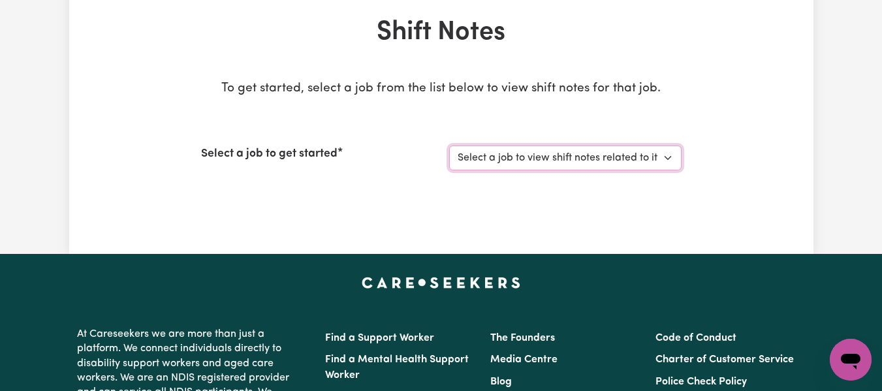
click at [669, 158] on select "Select a job to view shift notes related to it... [[PERSON_NAME]] Care worker […" at bounding box center [565, 158] width 232 height 25
select select "2766"
click at [449, 146] on select "Select a job to view shift notes related to it... [[PERSON_NAME]] Care worker […" at bounding box center [565, 158] width 232 height 25
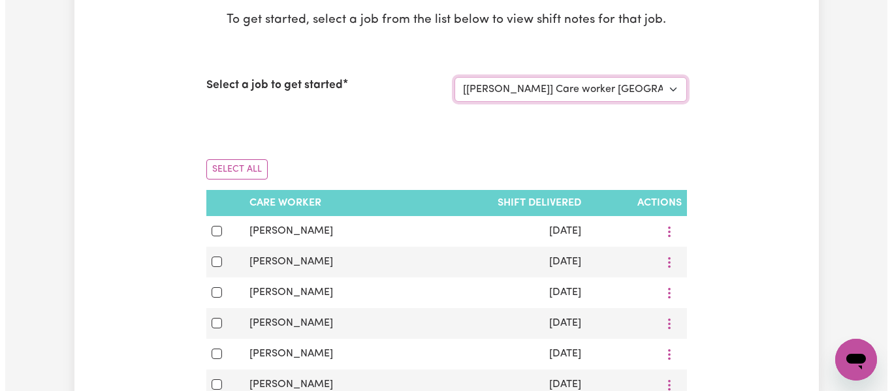
scroll to position [131, 0]
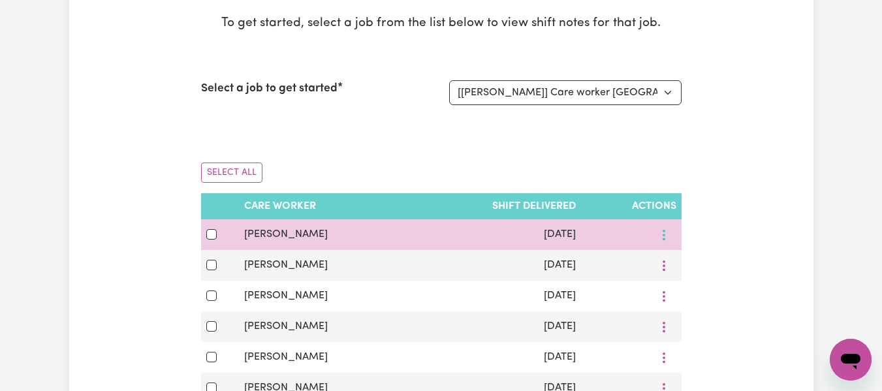
click at [660, 234] on icon "More options" at bounding box center [664, 235] width 13 height 13
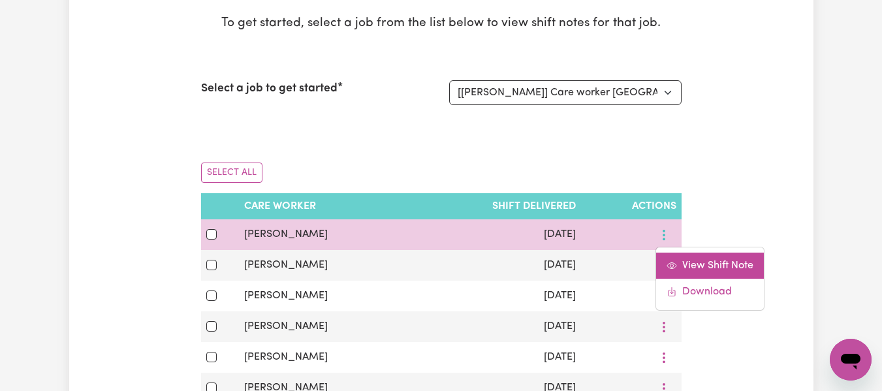
click at [684, 262] on span "View Shift Note" at bounding box center [717, 266] width 71 height 10
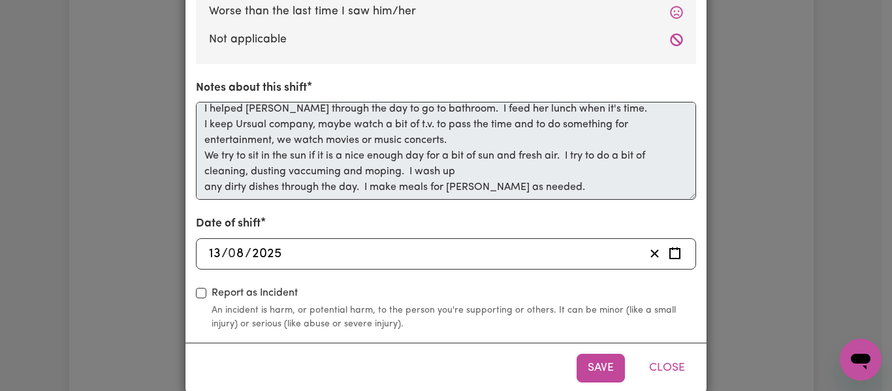
scroll to position [519, 0]
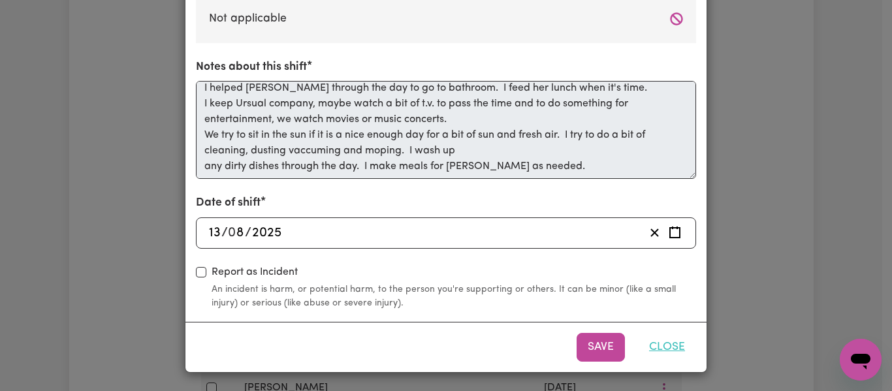
click at [669, 349] on button "Close" at bounding box center [667, 347] width 58 height 29
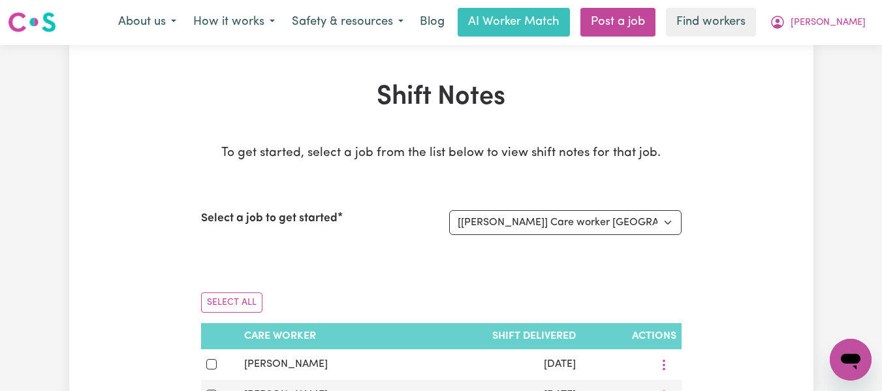
scroll to position [0, 0]
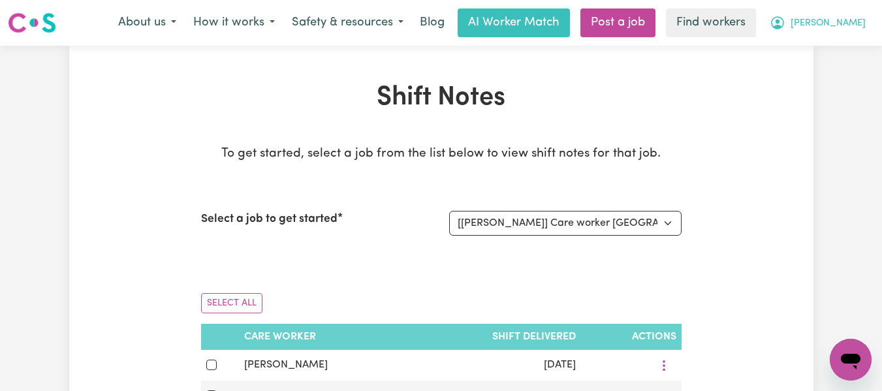
click at [850, 25] on span "[PERSON_NAME]" at bounding box center [828, 23] width 75 height 14
click at [801, 72] on link "Logout" at bounding box center [822, 75] width 103 height 25
